Goal: Find contact information: Find contact information

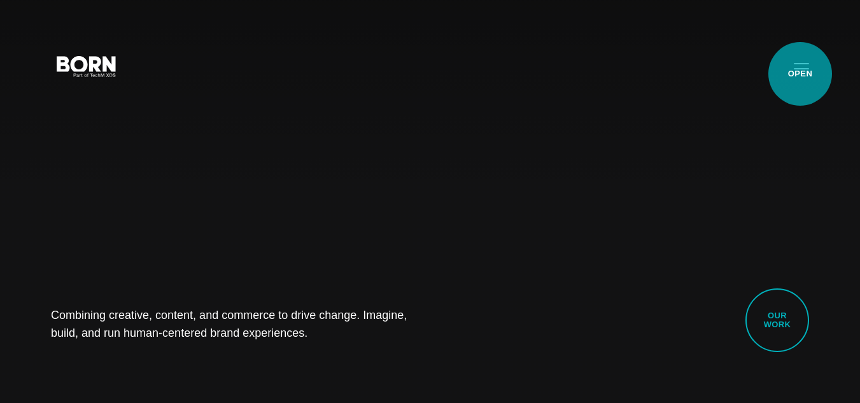
click at [800, 74] on button "Primary Menu" at bounding box center [801, 65] width 31 height 27
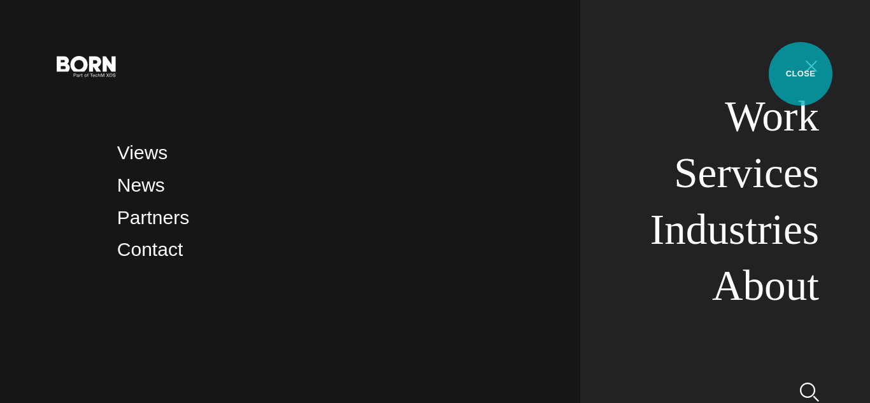
click at [800, 74] on button "Primary Menu" at bounding box center [811, 65] width 31 height 27
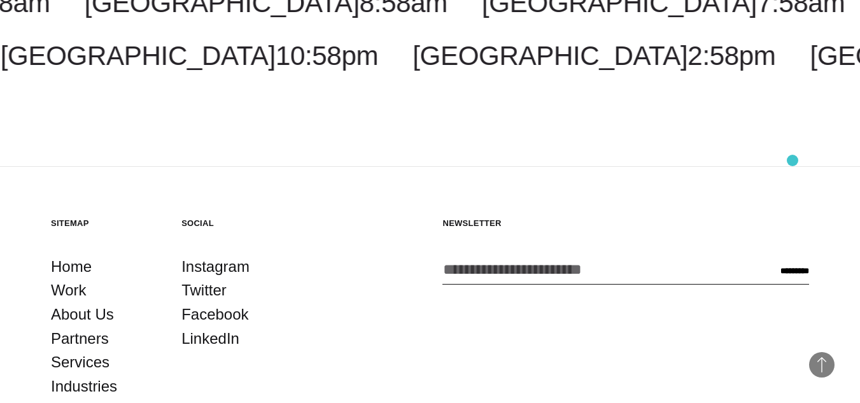
scroll to position [3051, 0]
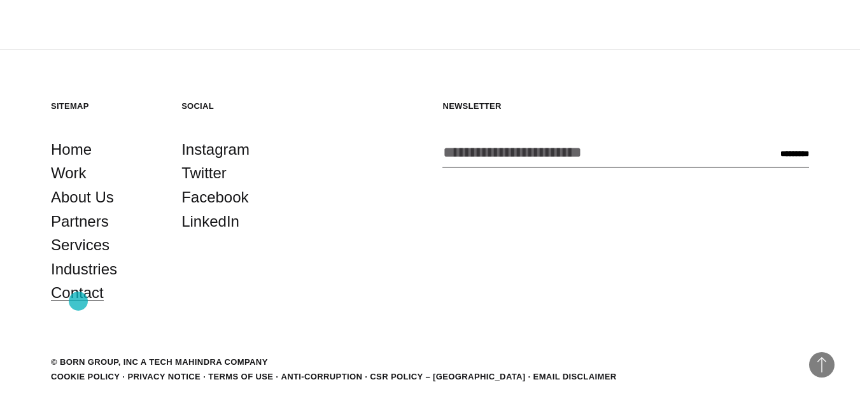
click at [78, 301] on link "Contact" at bounding box center [77, 293] width 53 height 24
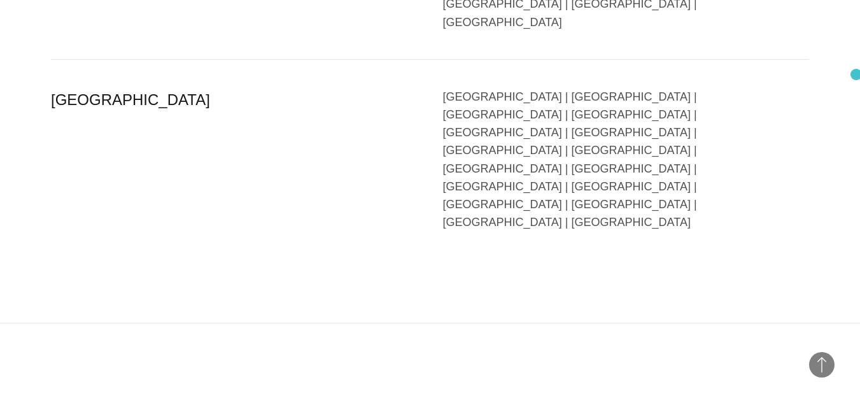
scroll to position [3195, 0]
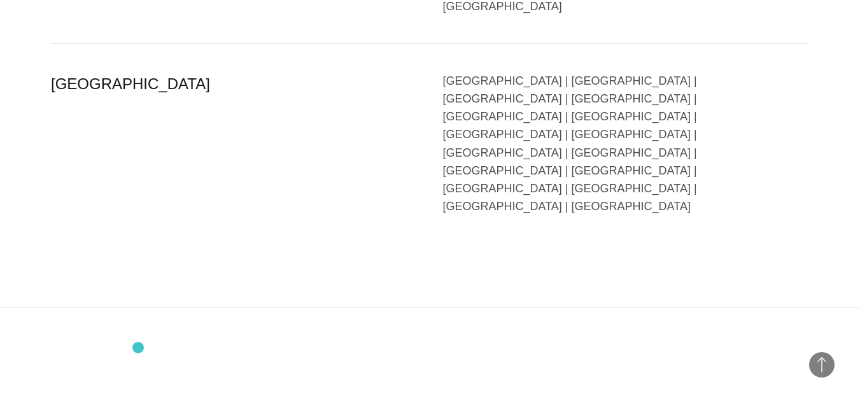
click at [823, 365] on span "Back to Top" at bounding box center [821, 364] width 25 height 25
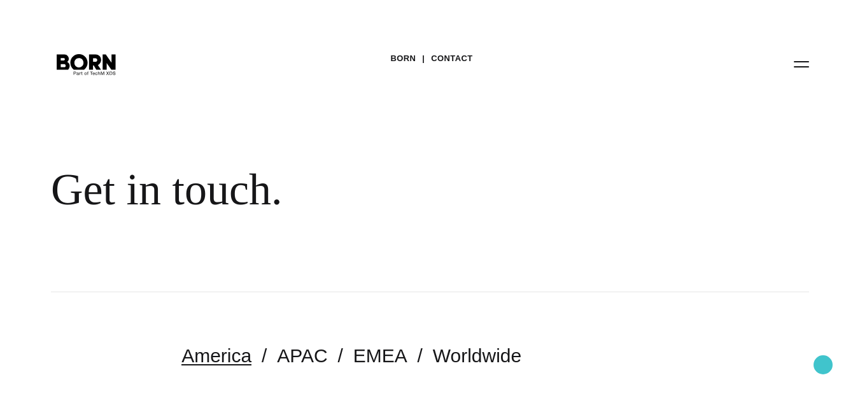
scroll to position [0, 0]
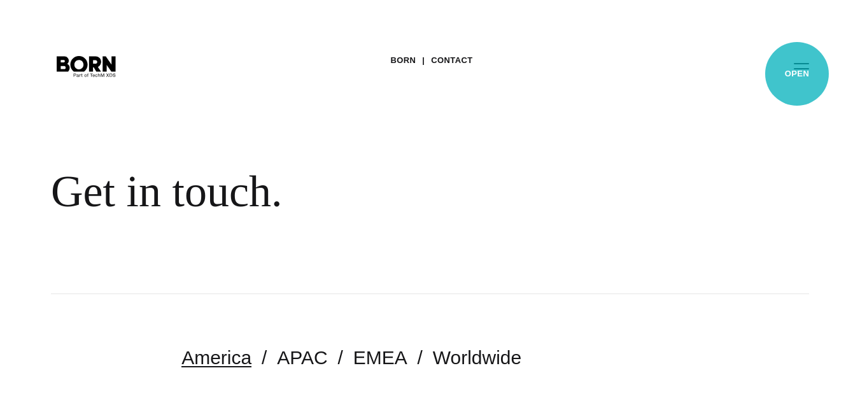
click at [797, 74] on button "Primary Menu" at bounding box center [801, 65] width 31 height 27
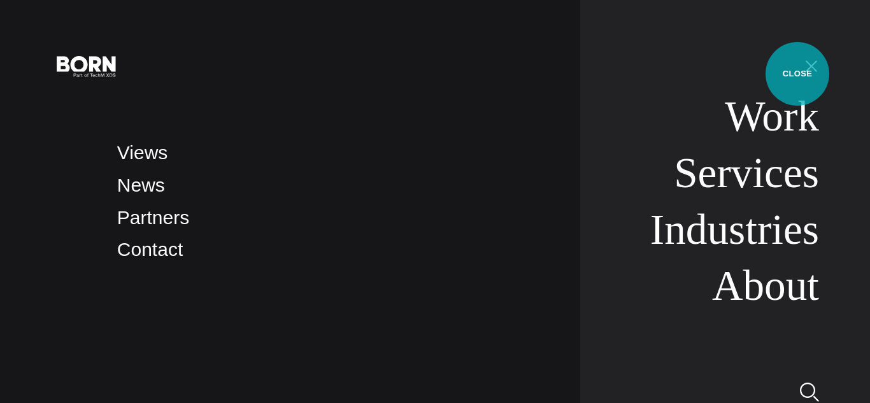
click at [797, 74] on button "Primary Menu" at bounding box center [811, 65] width 31 height 27
